Goal: Task Accomplishment & Management: Manage account settings

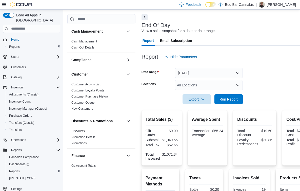
click at [231, 99] on span "Run Report" at bounding box center [229, 99] width 18 height 5
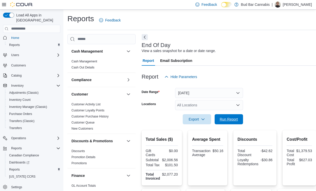
click at [228, 114] on div "Export Run Report" at bounding box center [192, 119] width 101 height 10
click at [230, 117] on span "Run Report" at bounding box center [229, 119] width 18 height 5
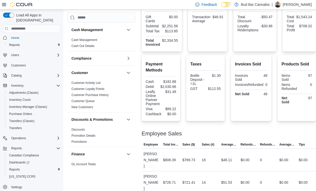
scroll to position [154, 0]
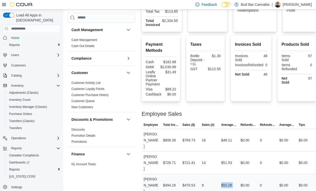
drag, startPoint x: 221, startPoint y: 159, endPoint x: 241, endPoint y: 165, distance: 20.8
click at [240, 174] on tr "Employee Matthew J Total Invoiced $494.16 Sales ($) $470.53 Sales (#) 9 Average…" at bounding box center [229, 185] width 174 height 23
click at [248, 181] on div "$0.00" at bounding box center [247, 186] width 19 height 10
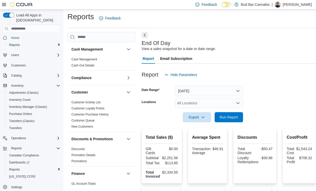
scroll to position [0, 0]
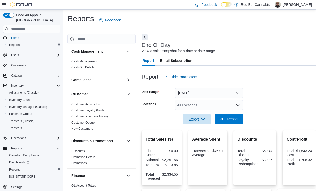
click at [236, 114] on span "Run Report" at bounding box center [229, 119] width 22 height 10
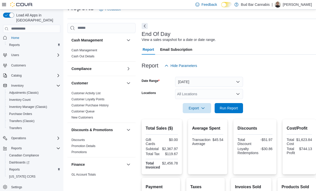
scroll to position [2, 0]
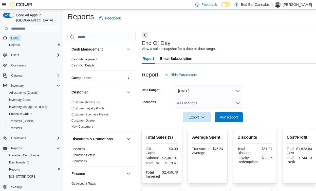
click at [14, 36] on span "Home" at bounding box center [15, 38] width 8 height 4
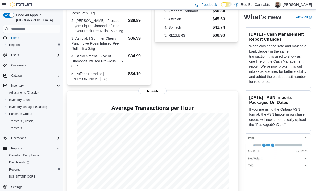
scroll to position [137, 0]
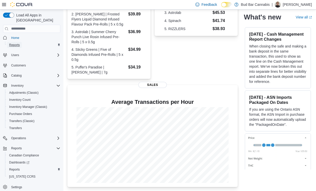
click at [16, 42] on span "Reports" at bounding box center [14, 45] width 11 height 6
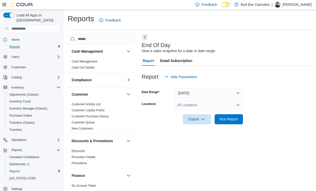
scroll to position [1, 0]
click at [234, 119] on span "Run Report" at bounding box center [229, 118] width 18 height 5
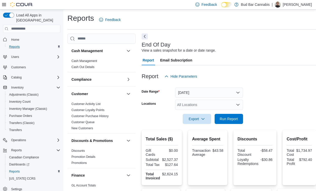
click at [143, 39] on button "Next" at bounding box center [145, 36] width 6 height 6
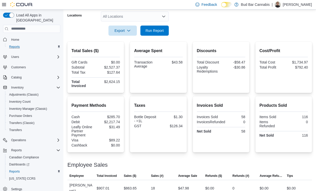
scroll to position [51, 0]
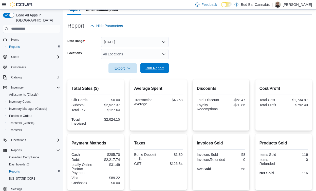
click at [164, 66] on span "Run Report" at bounding box center [154, 68] width 22 height 10
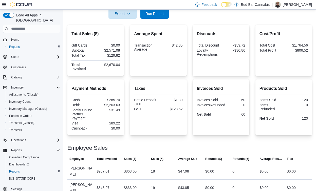
scroll to position [79, 0]
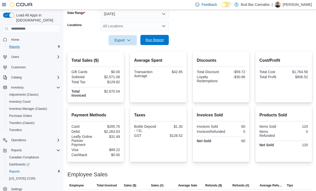
click at [151, 38] on span "Run Report" at bounding box center [154, 39] width 18 height 5
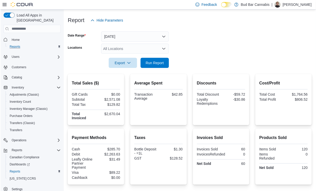
scroll to position [54, 0]
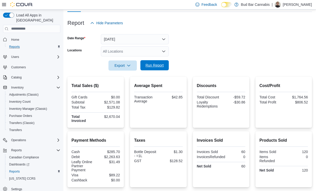
click at [155, 61] on span "Run Report" at bounding box center [154, 65] width 22 height 10
click at [157, 61] on span "Run Report" at bounding box center [154, 65] width 22 height 10
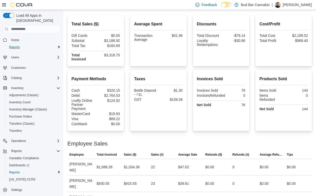
scroll to position [131, 0]
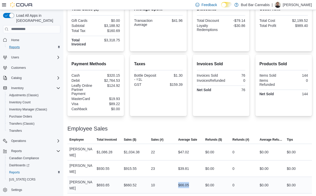
drag, startPoint x: 171, startPoint y: 164, endPoint x: 206, endPoint y: 167, distance: 34.8
click at [206, 176] on tr "Employee Matthew J Total Invoiced $693.65 Sales ($) $660.52 Sales (#) 10 Averag…" at bounding box center [189, 184] width 244 height 16
click at [206, 180] on div "$0.00" at bounding box center [216, 185] width 27 height 10
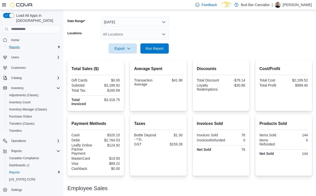
scroll to position [0, 0]
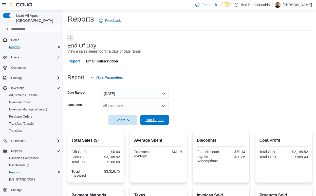
click at [158, 116] on span "Run Report" at bounding box center [154, 119] width 22 height 10
click at [12, 38] on span "Home" at bounding box center [15, 40] width 8 height 4
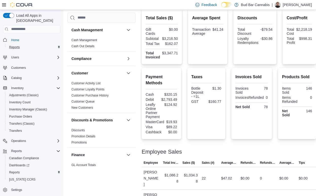
scroll to position [85, 0]
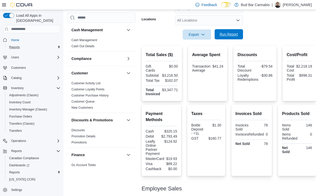
click at [220, 35] on span "Run Report" at bounding box center [229, 34] width 18 height 5
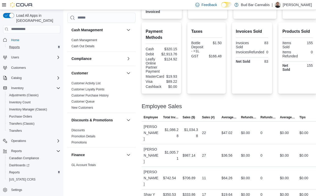
scroll to position [41, 0]
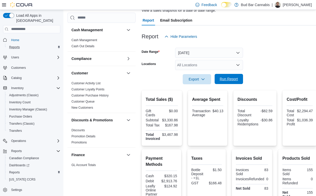
click at [236, 80] on span "Run Report" at bounding box center [229, 78] width 18 height 5
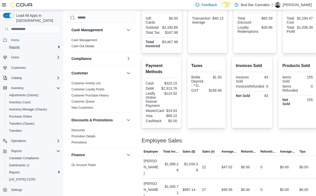
scroll to position [91, 0]
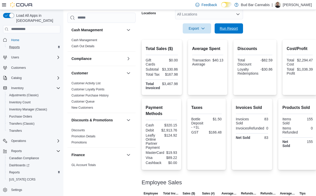
click at [233, 31] on span "Run Report" at bounding box center [229, 28] width 22 height 10
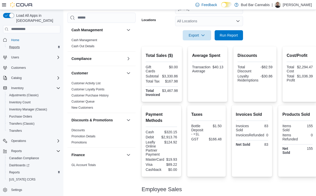
scroll to position [15, 0]
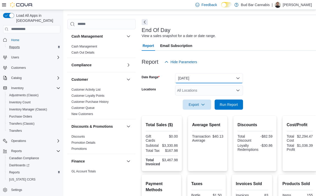
click at [225, 78] on button "Today" at bounding box center [209, 78] width 68 height 10
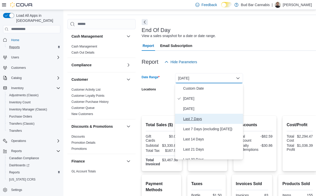
click at [219, 120] on span "Last 7 Days" at bounding box center [212, 118] width 58 height 6
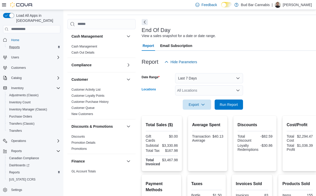
click at [229, 89] on div "All Locations" at bounding box center [209, 90] width 68 height 10
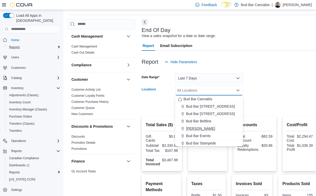
click at [228, 131] on button "Bud Bar Crowfoot" at bounding box center [209, 128] width 68 height 7
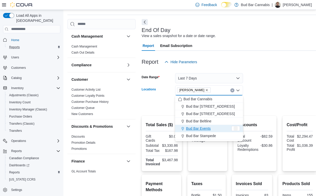
click at [275, 87] on form "Date Range Last 7 Days Locations Bud Bar Crowfoot Combo box. Selected. Bud Bar …" at bounding box center [229, 88] width 175 height 43
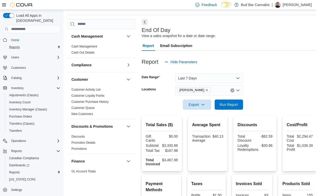
click at [220, 109] on div at bounding box center [229, 112] width 175 height 6
drag, startPoint x: 221, startPoint y: 107, endPoint x: 212, endPoint y: 95, distance: 14.8
click at [221, 106] on span "Run Report" at bounding box center [229, 104] width 22 height 10
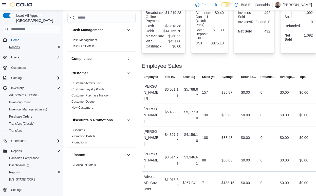
scroll to position [194, 0]
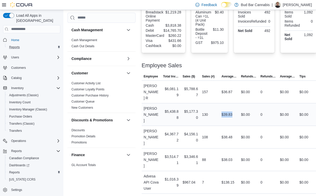
drag, startPoint x: 218, startPoint y: 107, endPoint x: 234, endPoint y: 105, distance: 16.1
click at [233, 105] on tr "Employee Matthew J Total Invoiced $5,438.88 Sales ($) $5,177.30 Sales (#) 130 A…" at bounding box center [229, 114] width 175 height 23
click at [235, 109] on div "$39.83" at bounding box center [228, 114] width 19 height 10
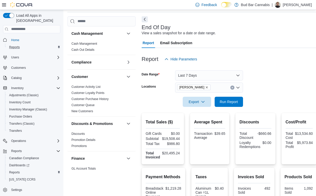
scroll to position [17, 0]
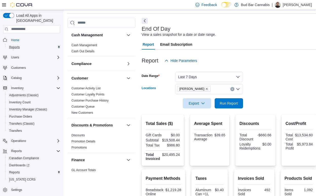
click at [232, 90] on button "Clear input" at bounding box center [232, 89] width 4 height 4
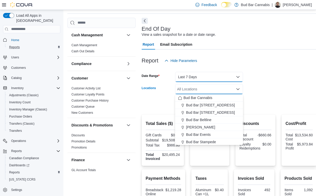
click at [229, 78] on button "Last 7 Days" at bounding box center [209, 77] width 68 height 10
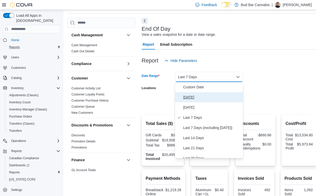
click at [225, 95] on span "Today" at bounding box center [212, 97] width 58 height 6
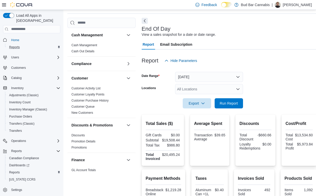
click at [283, 78] on form "Date Range Today Locations All Locations Export Run Report" at bounding box center [229, 87] width 175 height 43
click at [239, 92] on div "All Locations" at bounding box center [209, 89] width 68 height 10
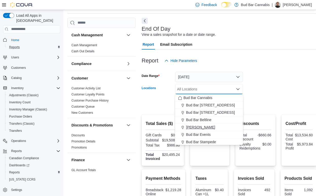
click at [219, 127] on div "Bud Bar Crowfoot" at bounding box center [209, 126] width 62 height 5
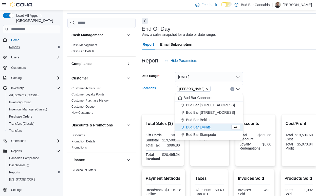
click at [267, 95] on div at bounding box center [229, 96] width 175 height 4
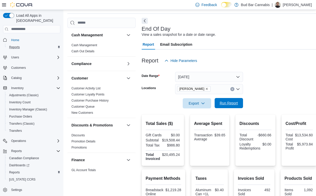
click at [226, 107] on span "Run Report" at bounding box center [229, 103] width 22 height 10
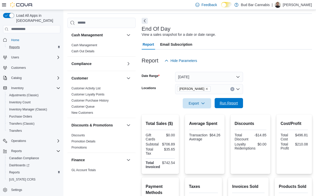
click at [236, 104] on span "Run Report" at bounding box center [229, 102] width 18 height 5
click at [230, 91] on div "Bud Bar Crowfoot" at bounding box center [209, 89] width 68 height 10
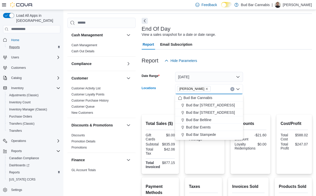
click at [275, 84] on form "Date Range Today Locations Bud Bar Crowfoot Combo box. Selected. Bud Bar Crowfo…" at bounding box center [227, 87] width 170 height 43
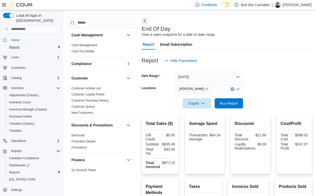
click at [231, 86] on div "Bud Bar Crowfoot" at bounding box center [209, 89] width 68 height 10
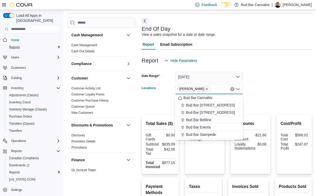
click at [231, 87] on button "Clear input" at bounding box center [232, 89] width 4 height 4
click at [248, 87] on form "Date Range Today Locations All Locations Combo box. Selected. Combo box input. …" at bounding box center [227, 87] width 170 height 43
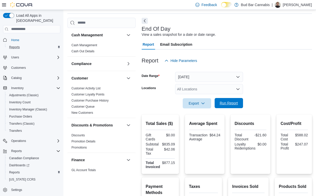
click at [234, 101] on span "Run Report" at bounding box center [229, 102] width 18 height 5
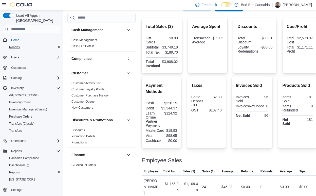
scroll to position [15, 0]
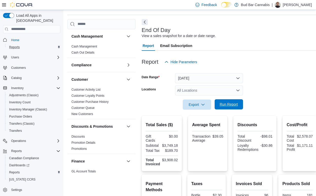
click at [234, 106] on span "Run Report" at bounding box center [229, 104] width 18 height 5
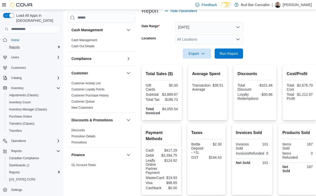
scroll to position [66, 0]
click at [232, 55] on span "Run Report" at bounding box center [229, 53] width 18 height 5
click at [224, 54] on span "Run Report" at bounding box center [229, 53] width 18 height 5
click at [232, 52] on span "Run Report" at bounding box center [229, 53] width 18 height 5
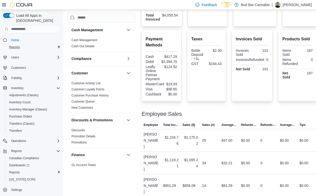
scroll to position [167, 0]
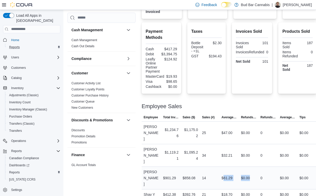
drag, startPoint x: 223, startPoint y: 165, endPoint x: 252, endPoint y: 161, distance: 29.2
click at [251, 166] on tr "Employee Matthew J Total Invoiced $901.29 Sales ($) $858.08 Sales (#) 14 Averag…" at bounding box center [229, 177] width 175 height 23
click at [252, 172] on div "$0.00" at bounding box center [248, 177] width 19 height 10
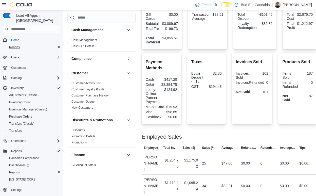
scroll to position [91, 0]
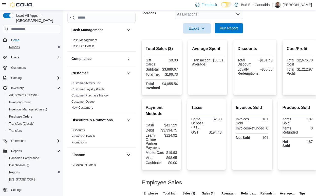
click at [232, 32] on span "Run Report" at bounding box center [229, 28] width 22 height 10
click at [235, 33] on span "Run Report" at bounding box center [229, 28] width 22 height 10
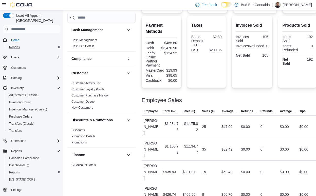
scroll to position [178, 0]
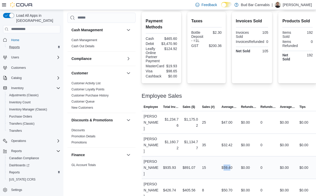
drag, startPoint x: 222, startPoint y: 152, endPoint x: 240, endPoint y: 150, distance: 17.8
click at [238, 162] on div "$59.40" at bounding box center [228, 167] width 19 height 10
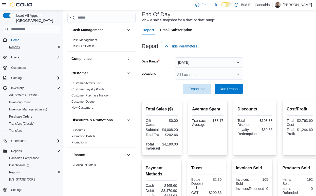
scroll to position [26, 0]
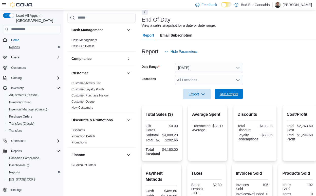
click at [234, 96] on span "Run Report" at bounding box center [229, 94] width 22 height 10
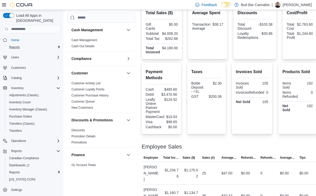
scroll to position [178, 0]
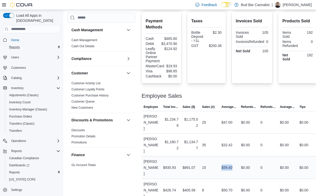
drag, startPoint x: 220, startPoint y: 153, endPoint x: 238, endPoint y: 150, distance: 18.4
click at [238, 162] on div "$59.40" at bounding box center [228, 167] width 19 height 10
click at [240, 162] on div "$0.00" at bounding box center [248, 167] width 19 height 10
click at [4, 3] on icon at bounding box center [4, 5] width 4 height 4
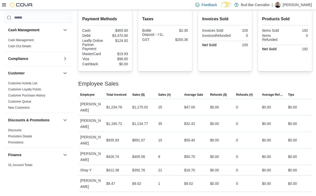
scroll to position [145, 0]
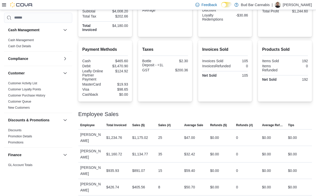
click at [4, 4] on icon at bounding box center [4, 5] width 4 height 4
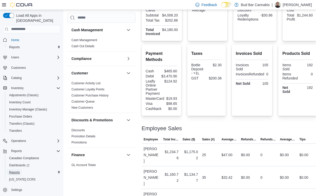
click at [17, 170] on span "Reports" at bounding box center [14, 172] width 11 height 4
click at [23, 169] on div "Reports" at bounding box center [33, 172] width 53 height 6
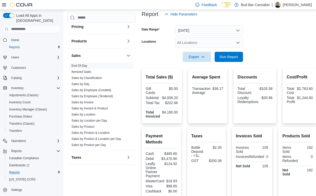
scroll to position [51, 0]
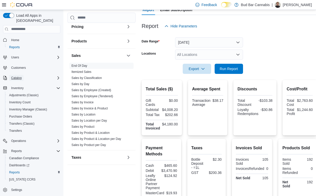
click at [21, 76] on span "Catalog" at bounding box center [16, 78] width 10 height 4
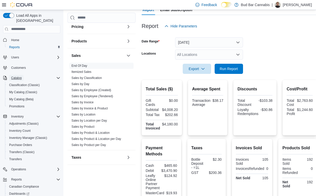
click at [21, 76] on span "Catalog" at bounding box center [16, 78] width 10 height 4
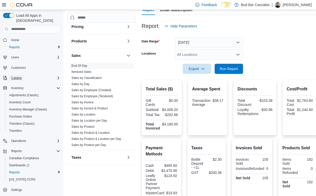
click at [21, 76] on span "Catalog" at bounding box center [16, 78] width 10 height 4
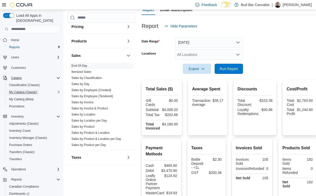
click at [22, 90] on span "My Catalog (Classic)" at bounding box center [23, 92] width 28 height 4
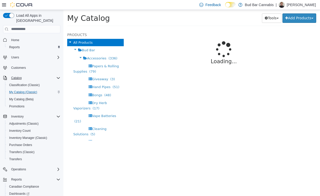
select select "**********"
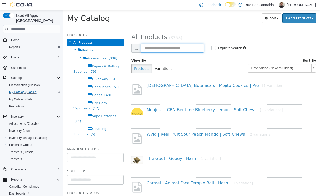
click at [179, 46] on input "text" at bounding box center [172, 47] width 63 height 9
type input "**********"
select select "**********"
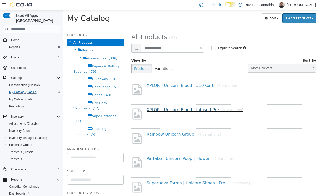
click at [183, 110] on link "XPLOR | Unicorn Blood | Infused Pre [1 variation]" at bounding box center [194, 109] width 97 height 5
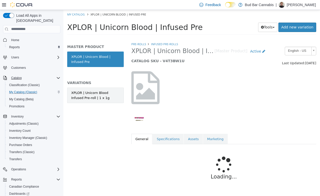
click at [106, 99] on div "XPLOR | Unicorn Blood Infused Pre-roll | 1 x 1g" at bounding box center [95, 95] width 48 height 10
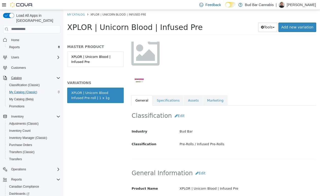
scroll to position [76, 0]
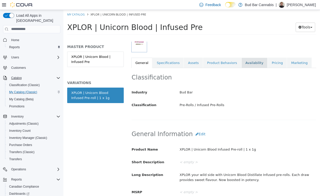
click at [249, 62] on link "Availability" at bounding box center [254, 62] width 26 height 11
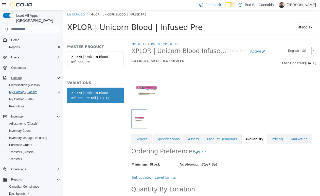
scroll to position [97, 0]
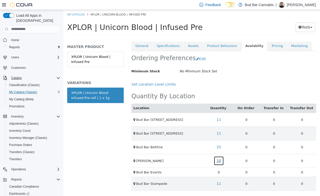
click at [220, 159] on link "10" at bounding box center [218, 159] width 10 height 9
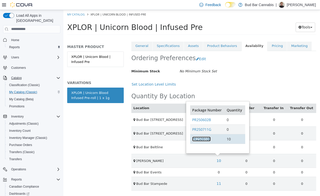
click at [207, 136] on link "PR250910E" at bounding box center [201, 138] width 18 height 5
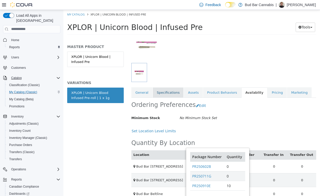
click at [166, 91] on link "Specifications" at bounding box center [167, 92] width 31 height 11
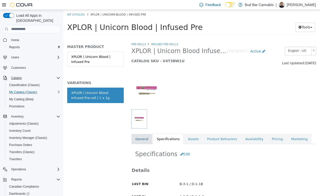
click at [147, 142] on link "General" at bounding box center [141, 138] width 21 height 11
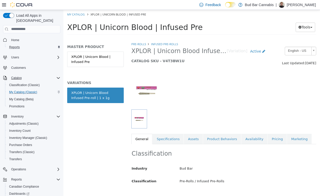
click at [22, 44] on div "Reports" at bounding box center [33, 47] width 53 height 6
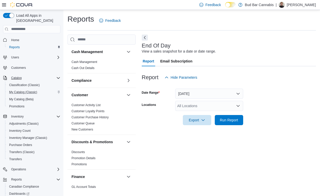
click at [231, 112] on div at bounding box center [229, 113] width 174 height 4
click at [231, 117] on span "Run Report" at bounding box center [229, 119] width 18 height 5
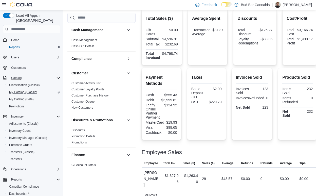
scroll to position [76, 0]
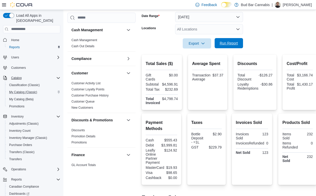
click at [229, 46] on span "Run Report" at bounding box center [229, 43] width 22 height 10
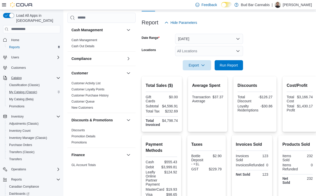
scroll to position [51, 0]
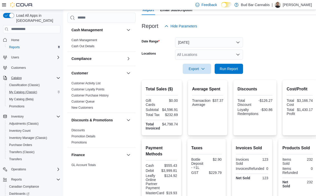
click at [245, 58] on form "Date Range Today Locations All Locations Export Run Report" at bounding box center [229, 52] width 175 height 43
drag, startPoint x: 227, startPoint y: 69, endPoint x: 254, endPoint y: 53, distance: 31.5
click at [227, 68] on span "Run Report" at bounding box center [229, 68] width 18 height 5
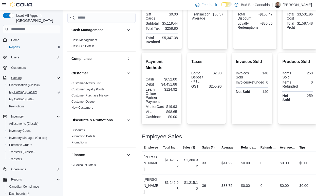
scroll to position [178, 0]
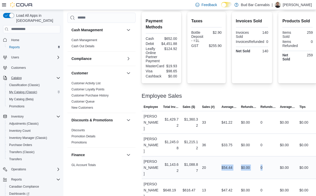
drag, startPoint x: 217, startPoint y: 153, endPoint x: 272, endPoint y: 159, distance: 55.5
click at [272, 159] on tr "Employee Matthew J Total Invoiced $1,143.62 Sales ($) $1,088.87 Sales (#) 20 Av…" at bounding box center [229, 167] width 175 height 23
click at [278, 162] on div "$0.00" at bounding box center [287, 167] width 19 height 10
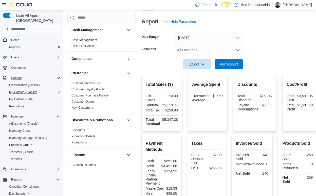
scroll to position [51, 0]
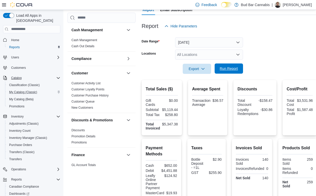
click at [230, 68] on span "Run Report" at bounding box center [229, 68] width 18 height 5
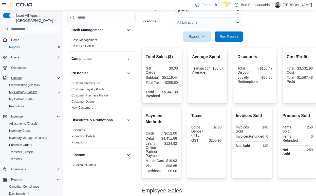
scroll to position [76, 0]
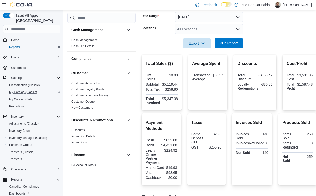
click at [224, 45] on span "Run Report" at bounding box center [229, 43] width 18 height 5
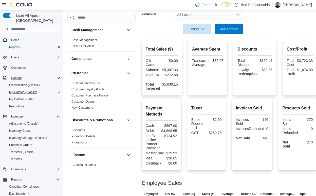
scroll to position [87, 0]
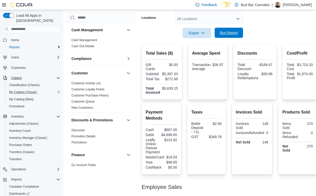
click at [230, 36] on span "Run Report" at bounding box center [229, 33] width 22 height 10
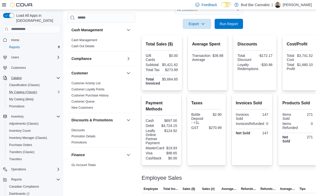
scroll to position [36, 0]
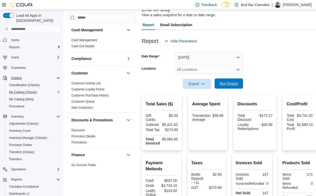
click at [232, 81] on span "Run Report" at bounding box center [229, 83] width 22 height 10
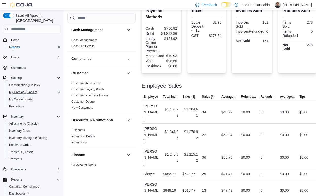
scroll to position [188, 0]
drag, startPoint x: 222, startPoint y: 124, endPoint x: 248, endPoint y: 127, distance: 26.5
click at [246, 127] on tr "Employee Matthew J Total Invoiced $1,341.06 Sales ($) $1,276.92 Sales (#) 22 Av…" at bounding box center [229, 134] width 175 height 23
click at [248, 130] on td "Refunds ($) $0.00" at bounding box center [248, 134] width 19 height 23
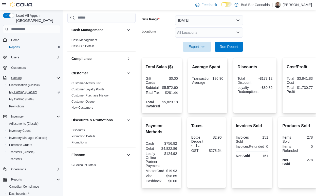
scroll to position [36, 0]
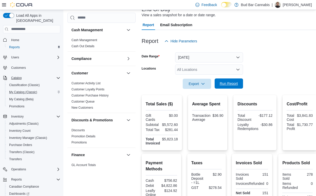
click at [223, 87] on span "Run Report" at bounding box center [229, 83] width 22 height 10
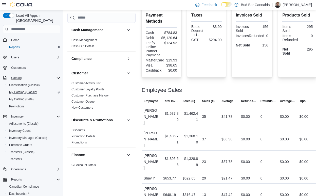
scroll to position [188, 0]
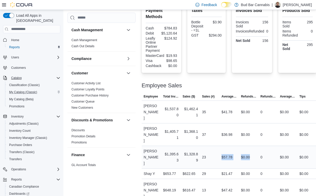
drag, startPoint x: 220, startPoint y: 140, endPoint x: 255, endPoint y: 145, distance: 35.0
click at [255, 145] on tr "Employee Matthew J Total Invoiced $1,395.63 Sales ($) $1,328.89 Sales (#) 23 Av…" at bounding box center [229, 156] width 175 height 23
click at [265, 152] on div "0" at bounding box center [267, 157] width 19 height 10
drag, startPoint x: 161, startPoint y: 140, endPoint x: 279, endPoint y: 136, distance: 117.8
click at [279, 145] on tr "Employee Matthew J Total Invoiced $1,395.63 Sales ($) $1,328.89 Sales (#) 23 Av…" at bounding box center [229, 156] width 175 height 23
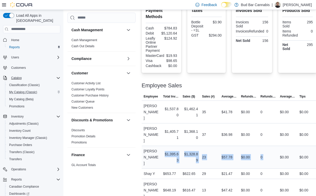
click at [279, 152] on div "$0.00" at bounding box center [287, 157] width 19 height 10
drag, startPoint x: 164, startPoint y: 138, endPoint x: 276, endPoint y: 138, distance: 112.4
click at [276, 145] on tr "Employee Matthew J Total Invoiced $1,395.63 Sales ($) $1,328.89 Sales (#) 23 Av…" at bounding box center [229, 156] width 175 height 23
click at [237, 107] on div "$41.78" at bounding box center [228, 112] width 19 height 10
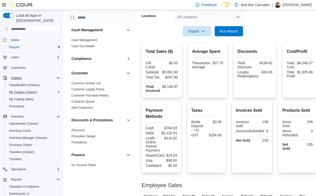
scroll to position [87, 0]
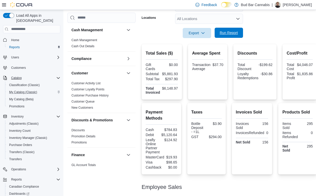
drag, startPoint x: 231, startPoint y: 40, endPoint x: 231, endPoint y: 28, distance: 11.7
click at [231, 30] on div "Report Hide Parameters Date Range Today Locations All Locations Export Run Repo…" at bounding box center [229, 163] width 175 height 368
click at [231, 28] on span "Run Report" at bounding box center [229, 33] width 22 height 10
click at [230, 34] on span "Run Report" at bounding box center [229, 32] width 18 height 5
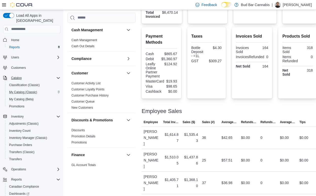
scroll to position [188, 0]
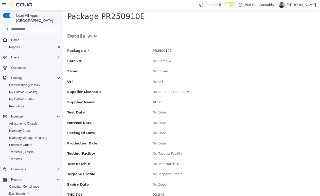
scroll to position [1, 0]
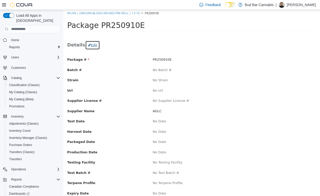
click at [88, 47] on button "Edit" at bounding box center [92, 44] width 15 height 9
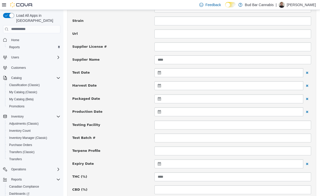
scroll to position [103, 0]
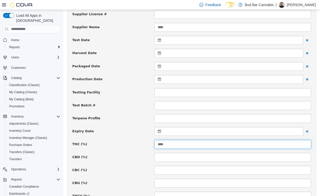
drag, startPoint x: 198, startPoint y: 143, endPoint x: 140, endPoint y: 128, distance: 59.5
click at [145, 128] on div "Package # PR250910E Batch # Strain Url Supplier License # Supplier Name **** Te…" at bounding box center [191, 198] width 239 height 485
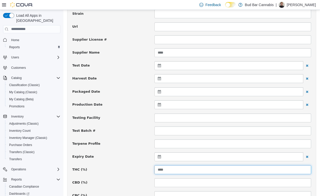
type input "****"
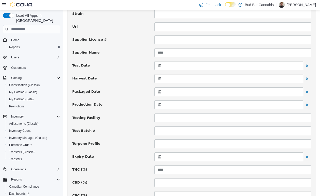
click at [130, 126] on label "Test Batch #" at bounding box center [109, 129] width 82 height 7
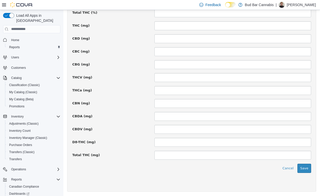
scroll to position [364, 0]
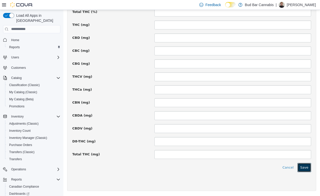
click at [302, 166] on button "Save" at bounding box center [304, 166] width 14 height 9
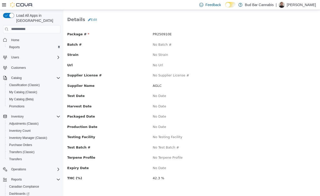
scroll to position [0, 0]
